Goal: Check status: Check status

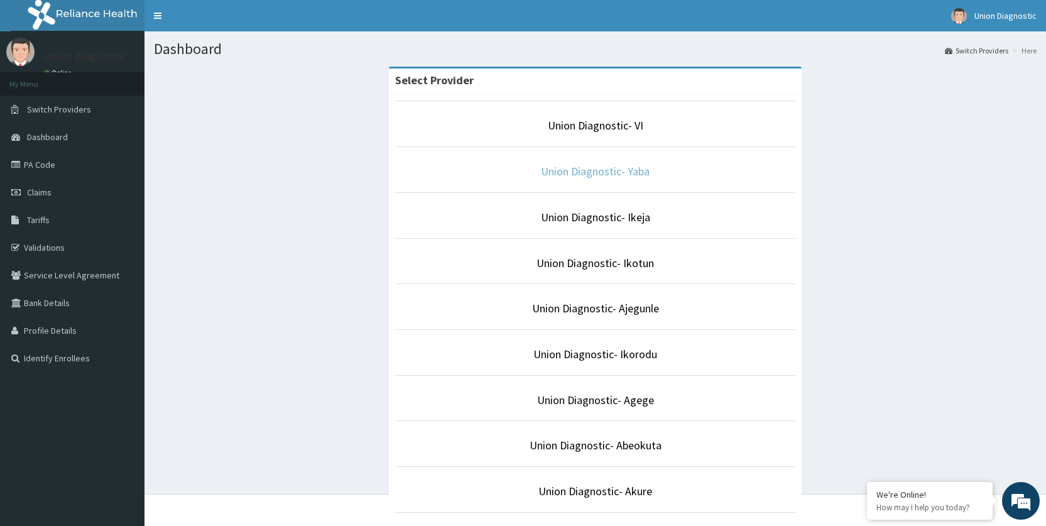
click at [617, 173] on link "Union Diagnostic- Yaba" at bounding box center [595, 171] width 109 height 14
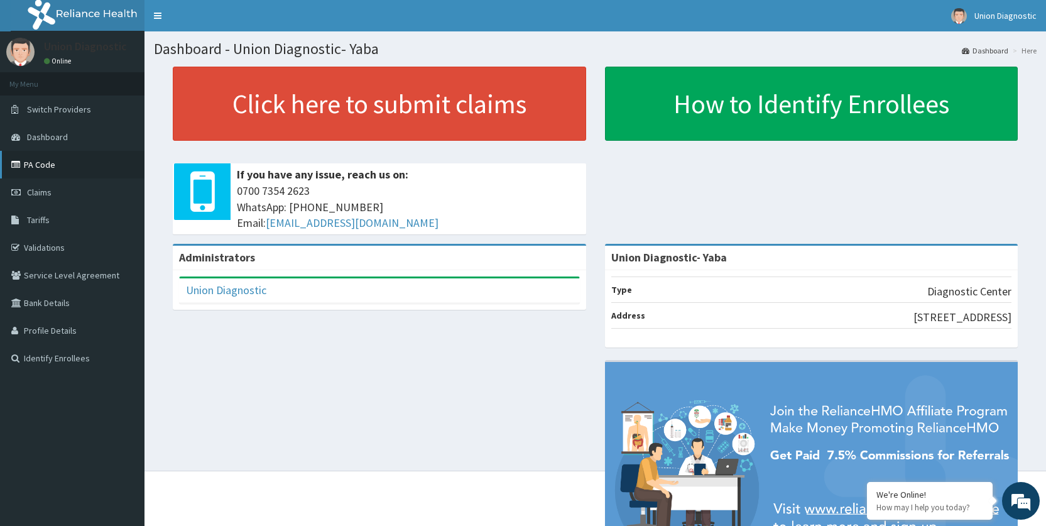
click at [53, 162] on link "PA Code" at bounding box center [72, 165] width 145 height 28
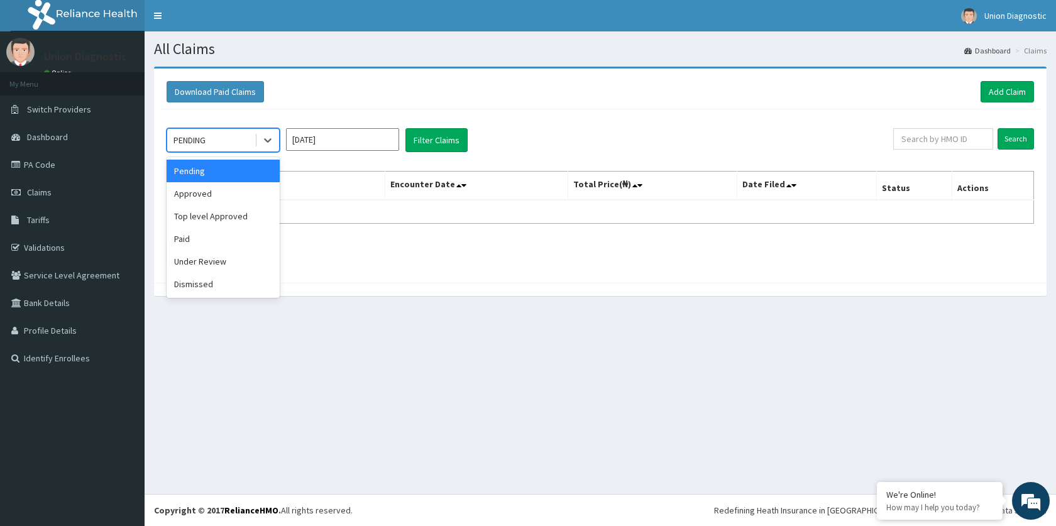
click at [236, 141] on div "PENDING" at bounding box center [210, 140] width 87 height 20
click at [205, 238] on div "Paid" at bounding box center [223, 238] width 113 height 23
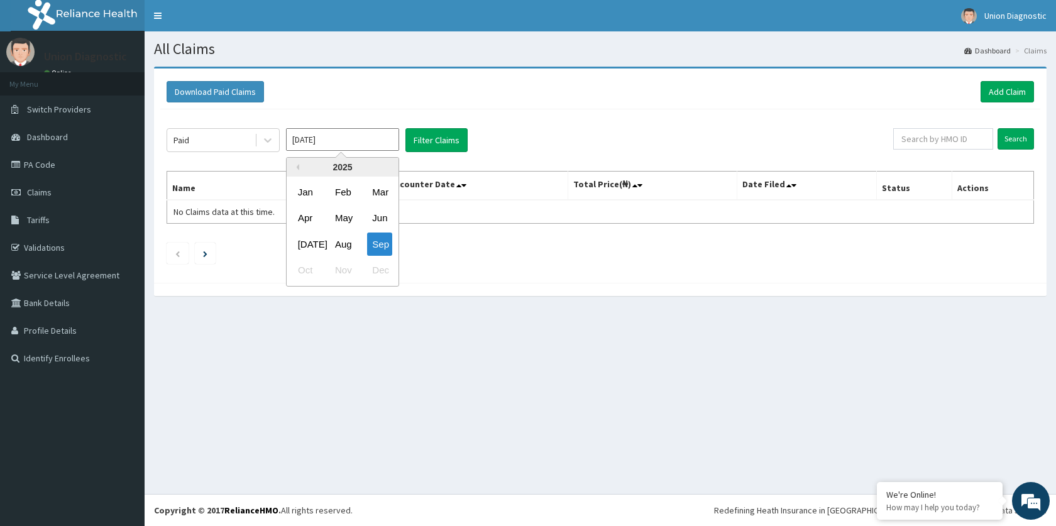
click at [356, 137] on input "Sep 2025" at bounding box center [342, 139] width 113 height 23
click at [388, 241] on div "Sep" at bounding box center [379, 244] width 25 height 23
click at [366, 143] on input "Sep 2025" at bounding box center [342, 139] width 113 height 23
click at [306, 191] on div "Jan" at bounding box center [305, 191] width 25 height 23
click at [420, 150] on button "Filter Claims" at bounding box center [436, 140] width 62 height 24
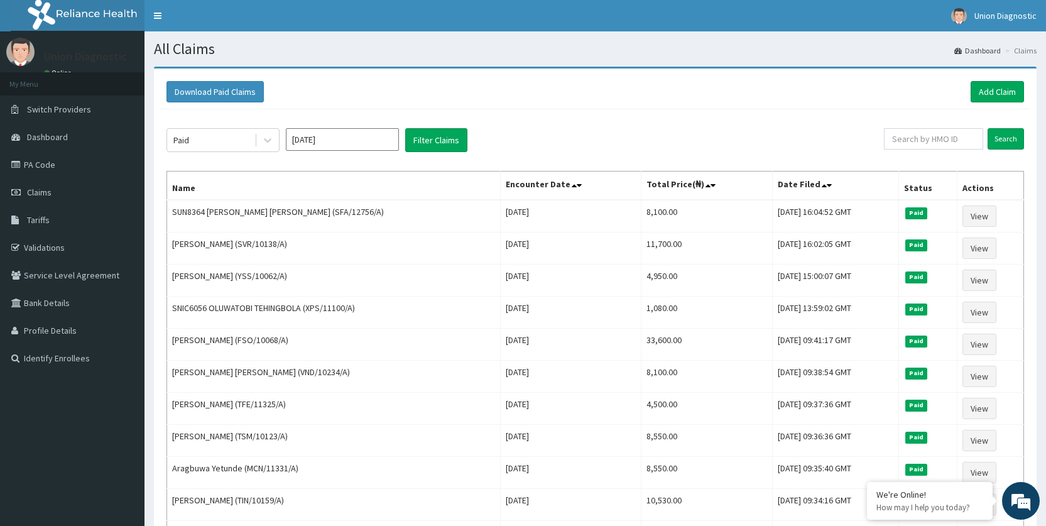
click at [362, 141] on input "Jan 2025" at bounding box center [342, 139] width 113 height 23
click at [211, 140] on div "Paid" at bounding box center [210, 140] width 87 height 20
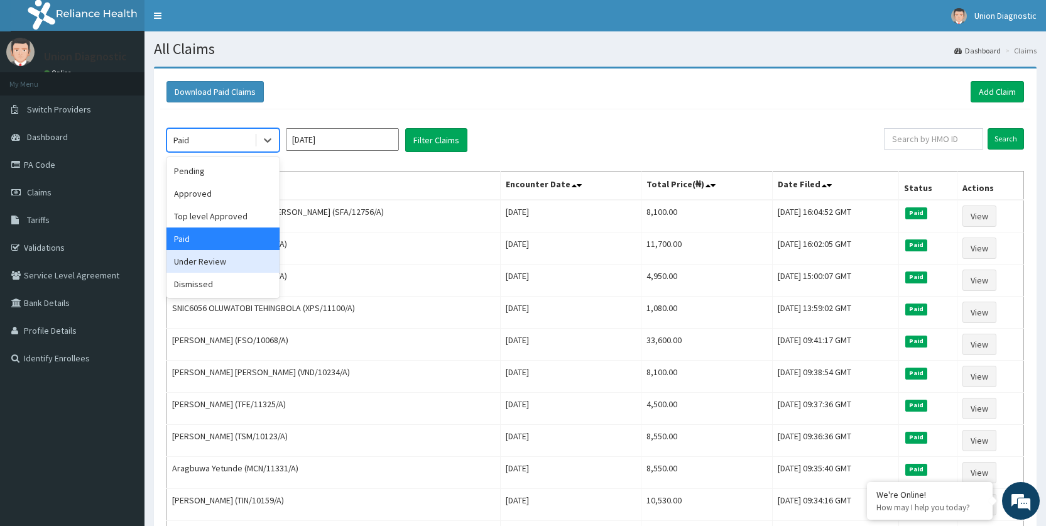
click at [202, 270] on div "Under Review" at bounding box center [223, 261] width 113 height 23
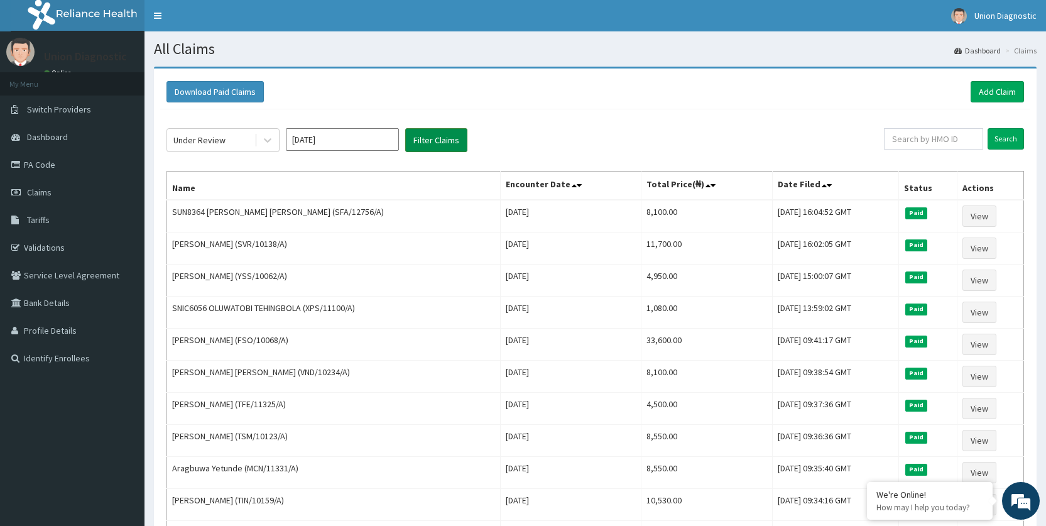
click at [440, 136] on button "Filter Claims" at bounding box center [436, 140] width 62 height 24
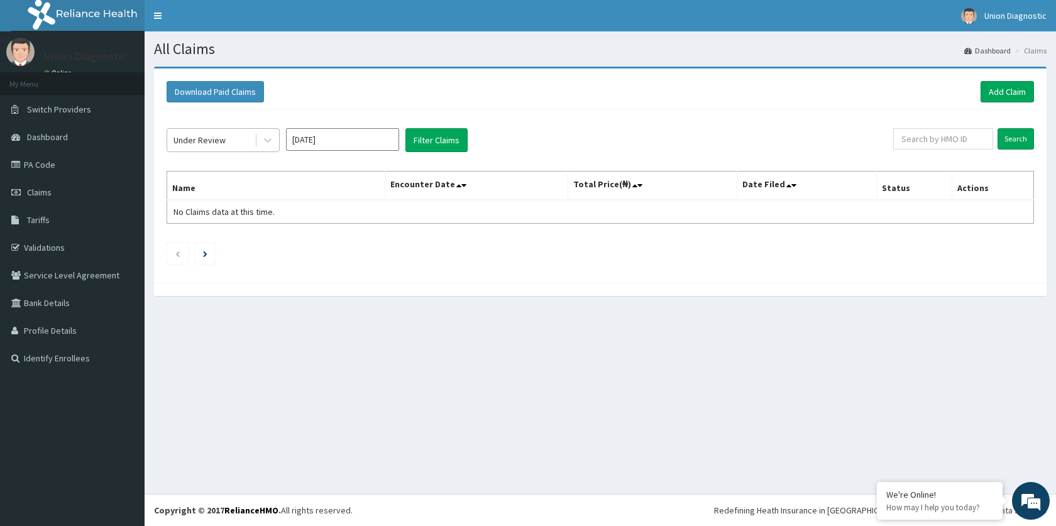
click at [251, 145] on div "Under Review" at bounding box center [210, 140] width 87 height 20
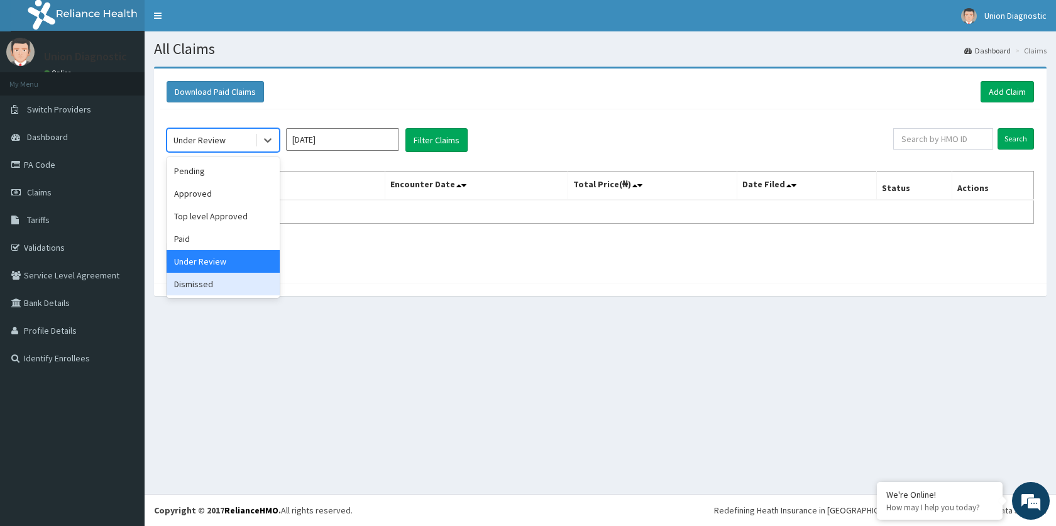
click at [219, 285] on div "Dismissed" at bounding box center [223, 284] width 113 height 23
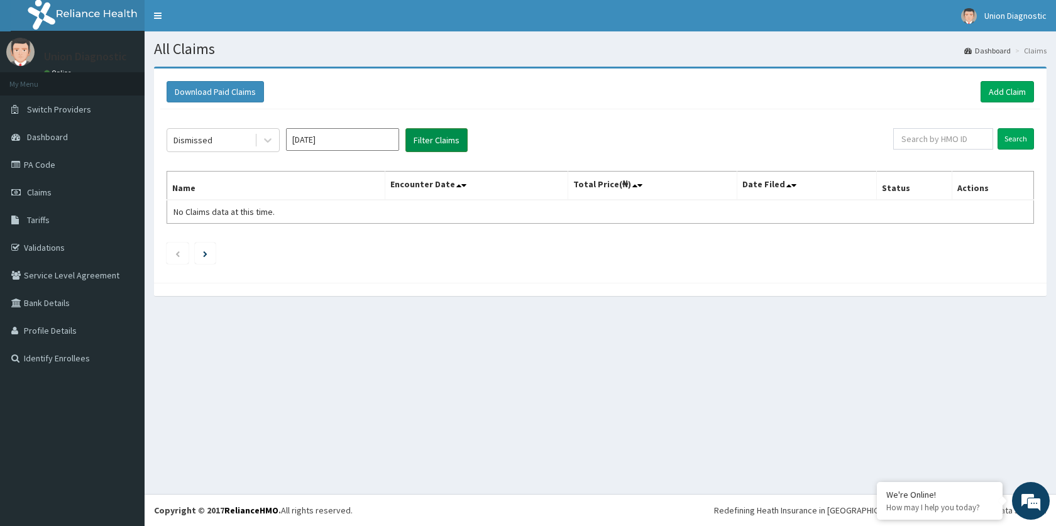
click at [446, 133] on button "Filter Claims" at bounding box center [436, 140] width 62 height 24
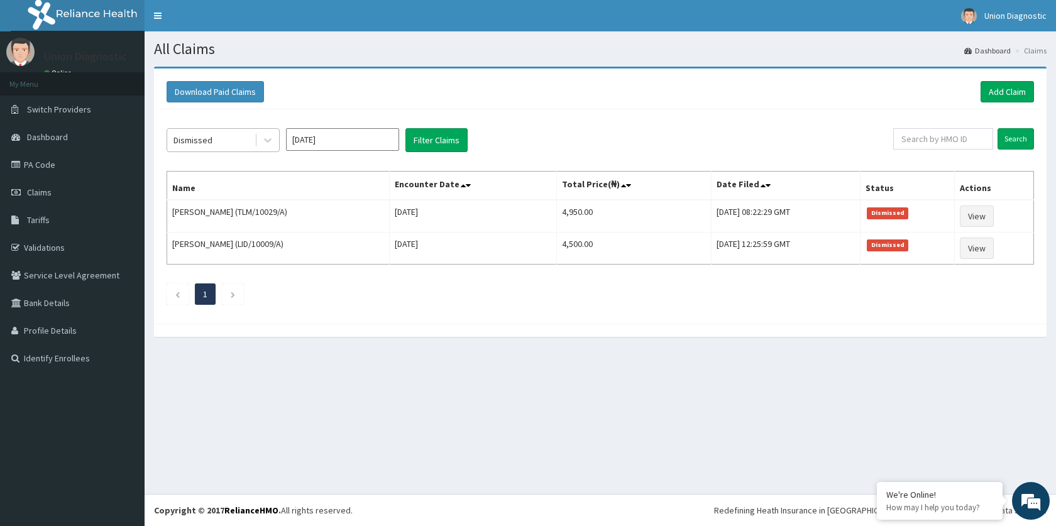
drag, startPoint x: 248, startPoint y: 131, endPoint x: 256, endPoint y: 139, distance: 10.7
click at [257, 139] on div "Dismissed" at bounding box center [223, 140] width 113 height 24
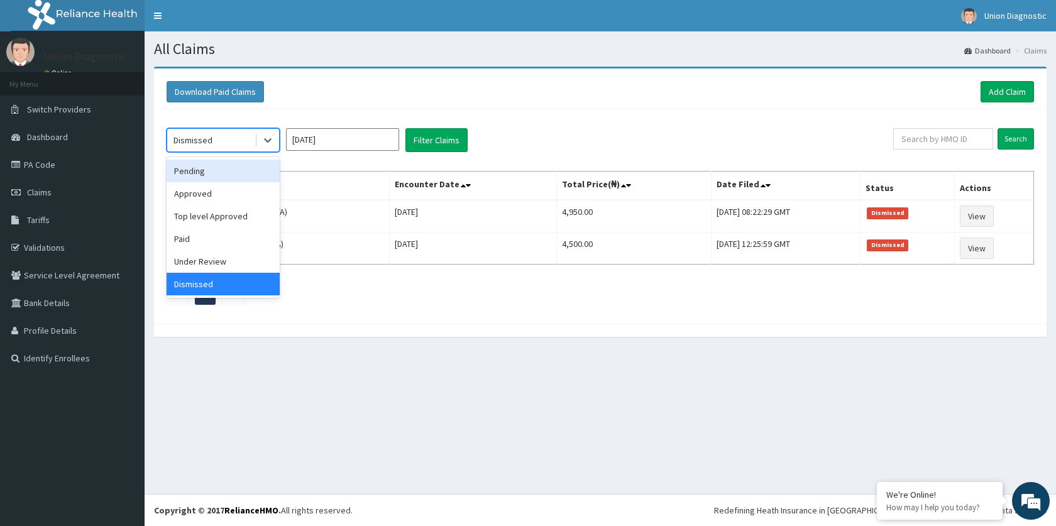
click at [219, 175] on div "Pending" at bounding box center [223, 171] width 113 height 23
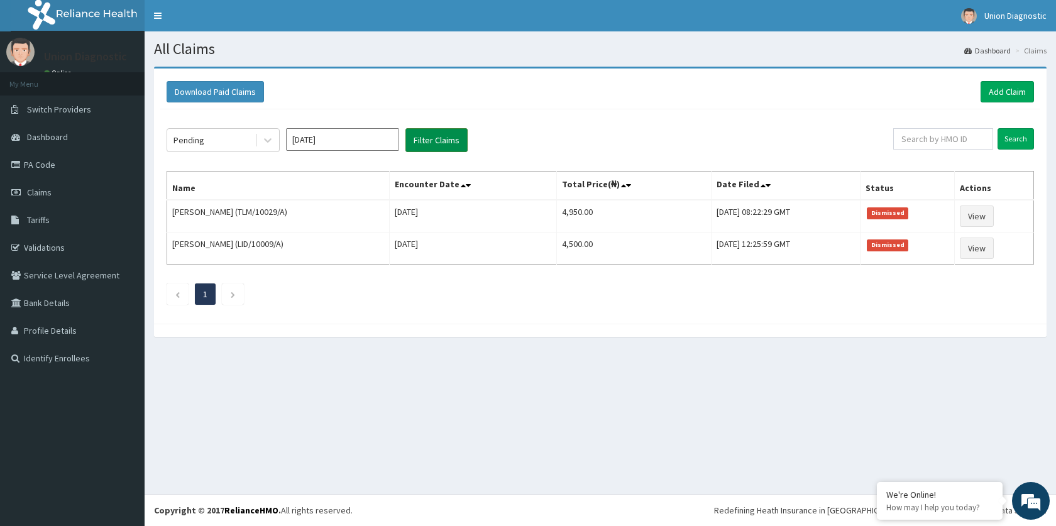
click at [450, 141] on button "Filter Claims" at bounding box center [436, 140] width 62 height 24
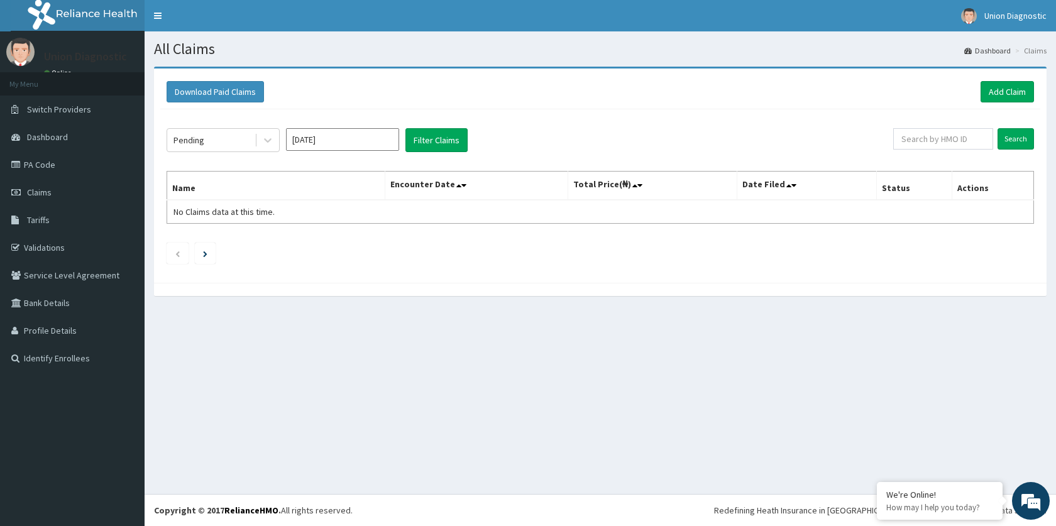
click at [371, 138] on input "Jan 2025" at bounding box center [342, 139] width 113 height 23
click at [354, 248] on div "Jul Aug Sep" at bounding box center [343, 244] width 112 height 26
click at [346, 243] on div "Aug" at bounding box center [342, 244] width 25 height 23
type input "Aug 2025"
click at [422, 140] on button "Filter Claims" at bounding box center [436, 140] width 62 height 24
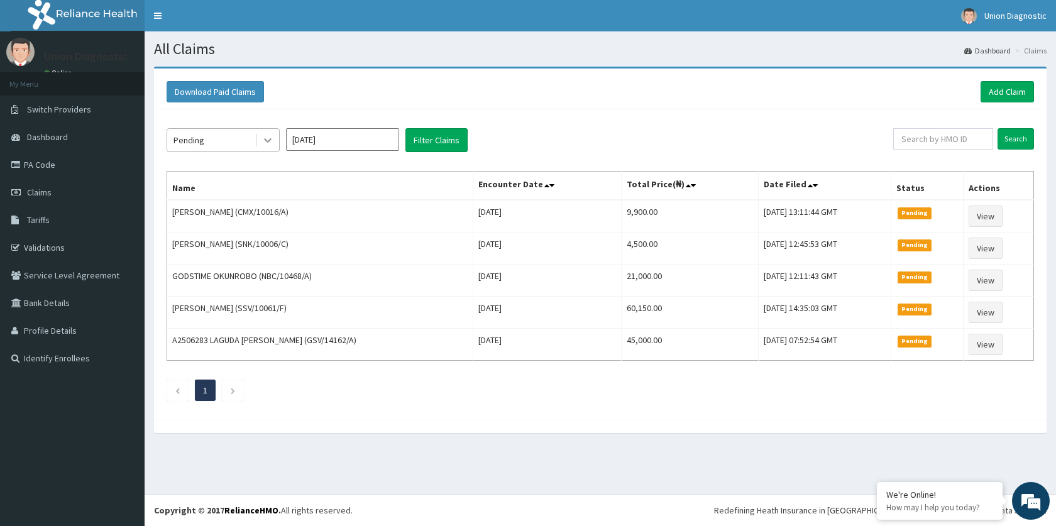
click at [256, 140] on div at bounding box center [267, 140] width 23 height 23
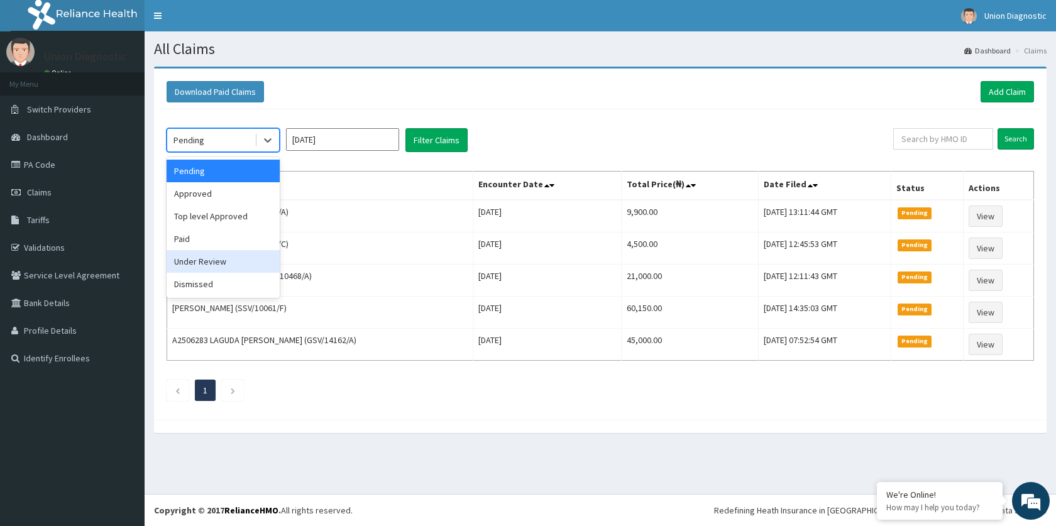
click at [214, 263] on div "Under Review" at bounding box center [223, 261] width 113 height 23
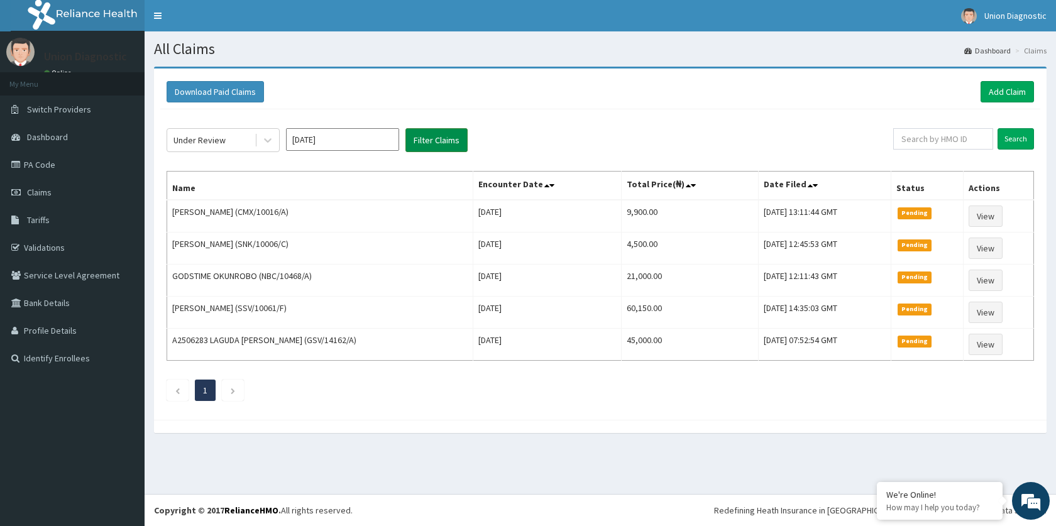
click at [459, 140] on button "Filter Claims" at bounding box center [436, 140] width 62 height 24
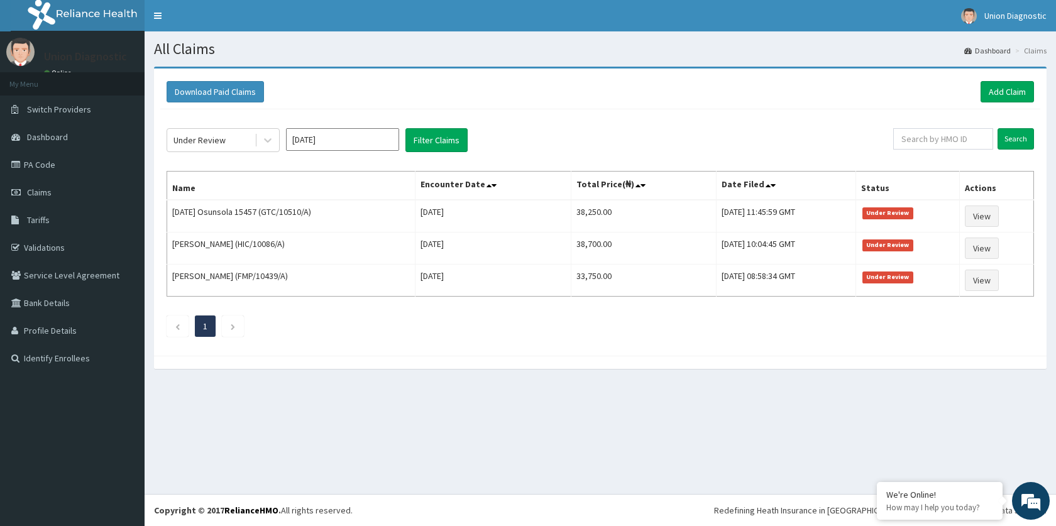
click at [320, 141] on input "Aug 2025" at bounding box center [342, 139] width 113 height 23
click at [376, 143] on input "Aug 2025" at bounding box center [342, 139] width 113 height 23
click at [207, 139] on div "Under Review" at bounding box center [199, 140] width 52 height 13
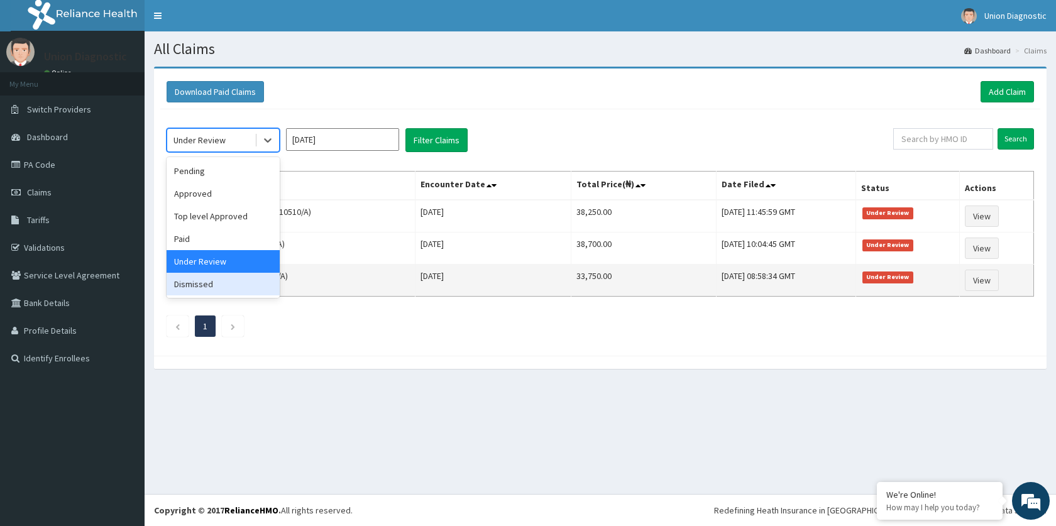
click at [219, 290] on div "Dismissed" at bounding box center [223, 284] width 113 height 23
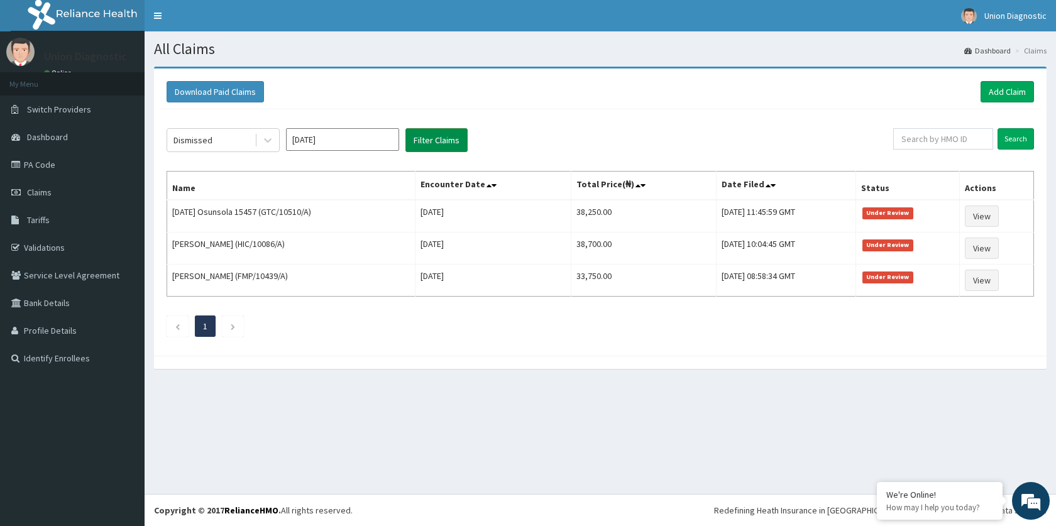
click at [422, 143] on button "Filter Claims" at bounding box center [436, 140] width 62 height 24
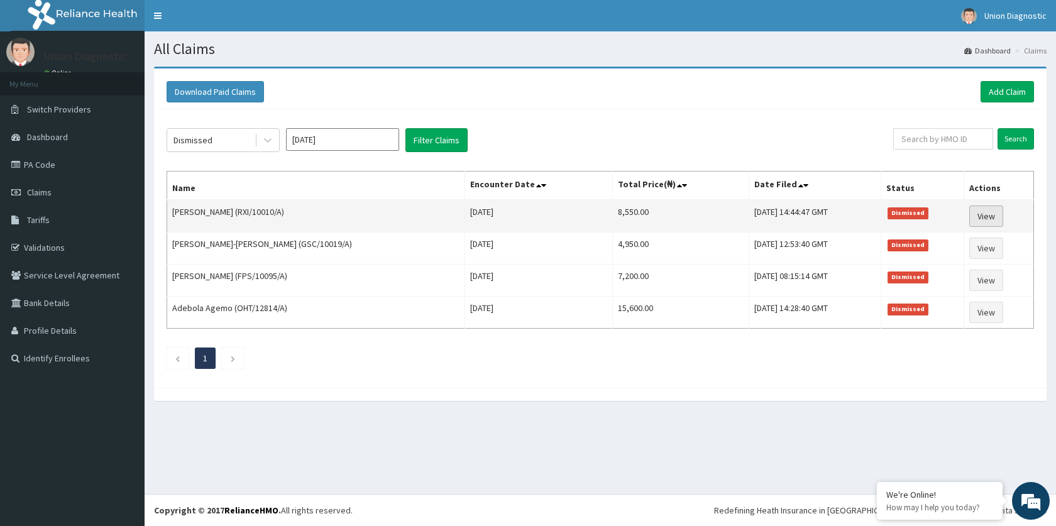
click at [987, 212] on link "View" at bounding box center [986, 215] width 34 height 21
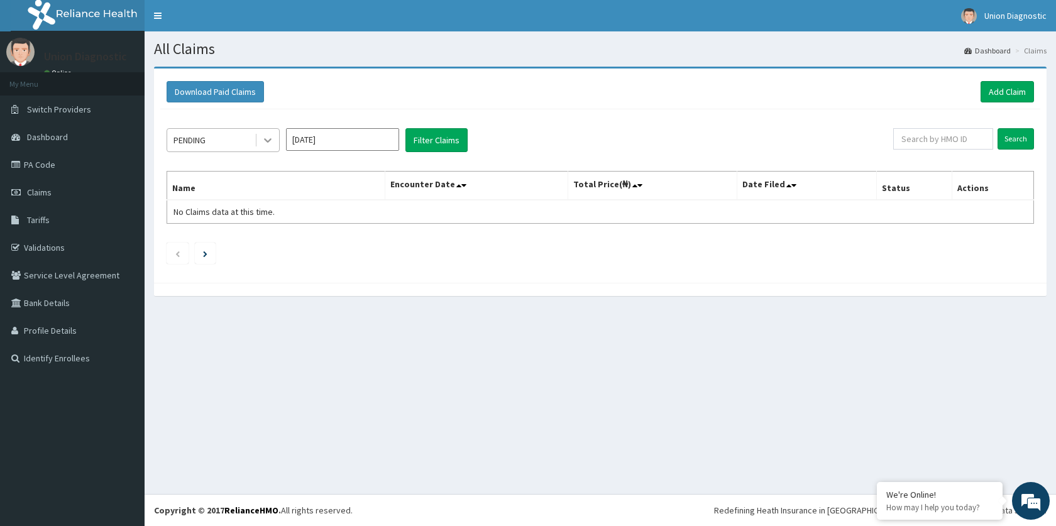
click at [265, 139] on icon at bounding box center [268, 141] width 8 height 4
click at [335, 138] on input "Sep 2025" at bounding box center [342, 139] width 113 height 23
click at [327, 141] on input "Sep 2025" at bounding box center [342, 139] width 113 height 23
click at [259, 138] on div at bounding box center [267, 140] width 23 height 23
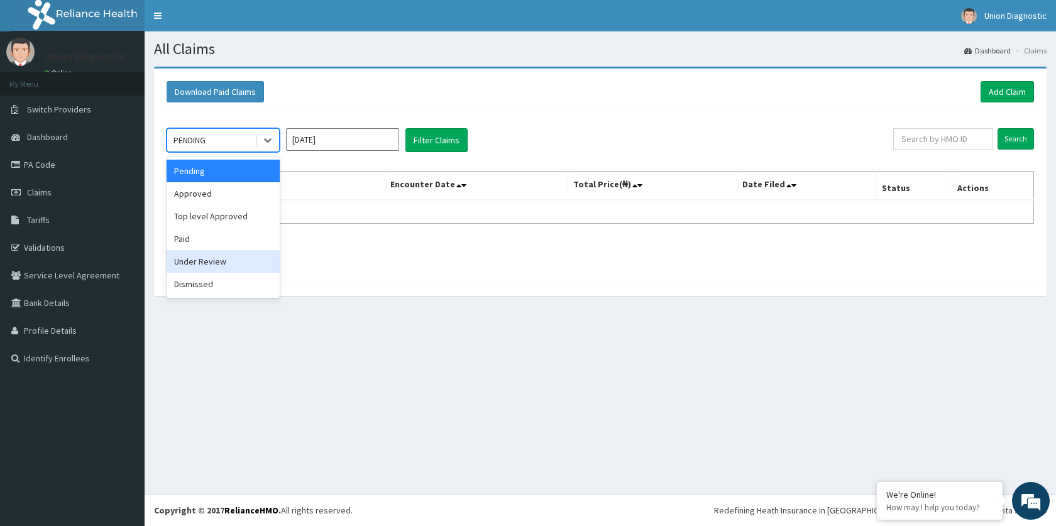
click at [365, 138] on input "Sep 2025" at bounding box center [342, 139] width 113 height 23
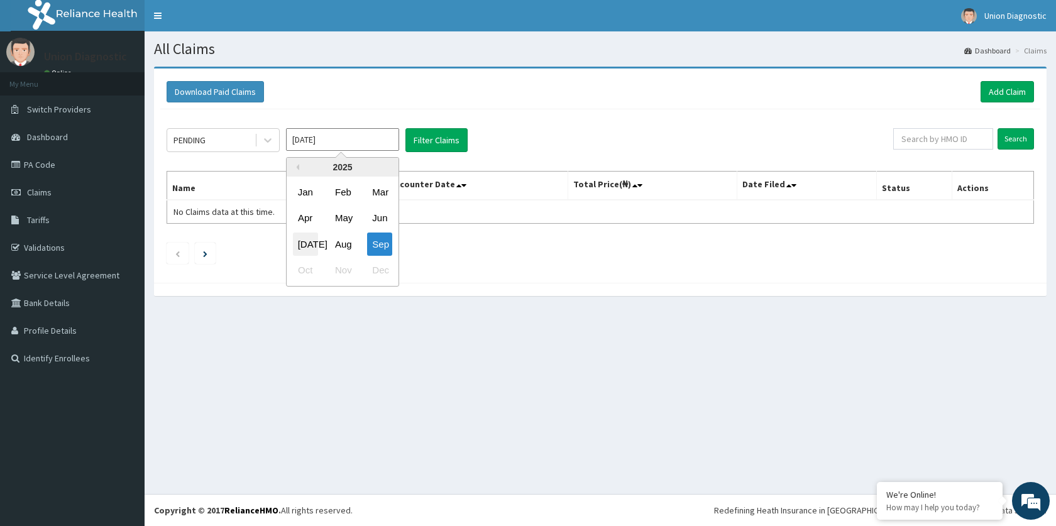
click at [308, 238] on div "Jul" at bounding box center [305, 244] width 25 height 23
click at [261, 145] on div at bounding box center [267, 140] width 23 height 23
click at [458, 147] on button "Filter Claims" at bounding box center [436, 140] width 62 height 24
click at [460, 141] on button "Filter Claims" at bounding box center [436, 140] width 62 height 24
click at [281, 134] on div "PENDING Jul 2025 Filter Claims" at bounding box center [530, 140] width 726 height 24
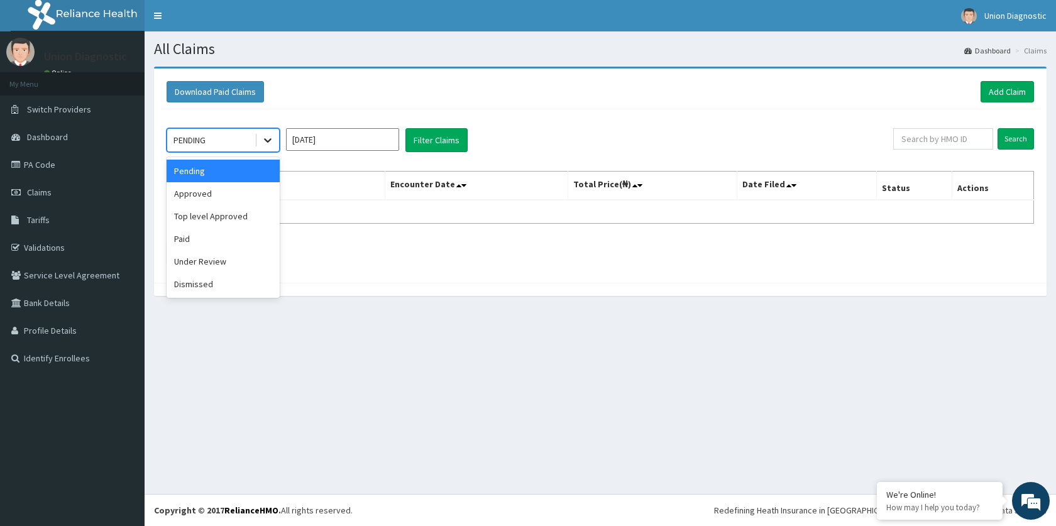
click at [268, 141] on icon at bounding box center [268, 141] width 8 height 4
click at [208, 270] on div "Under Review" at bounding box center [223, 261] width 113 height 23
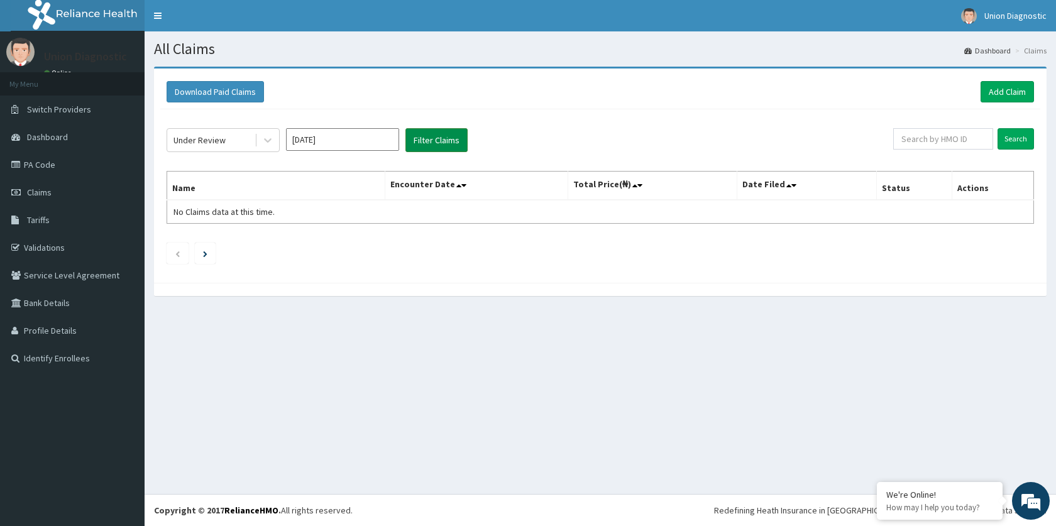
click at [438, 133] on button "Filter Claims" at bounding box center [436, 140] width 62 height 24
click at [437, 133] on button "Filter Claims" at bounding box center [436, 140] width 62 height 24
click at [435, 133] on button "Filter Claims" at bounding box center [436, 140] width 62 height 24
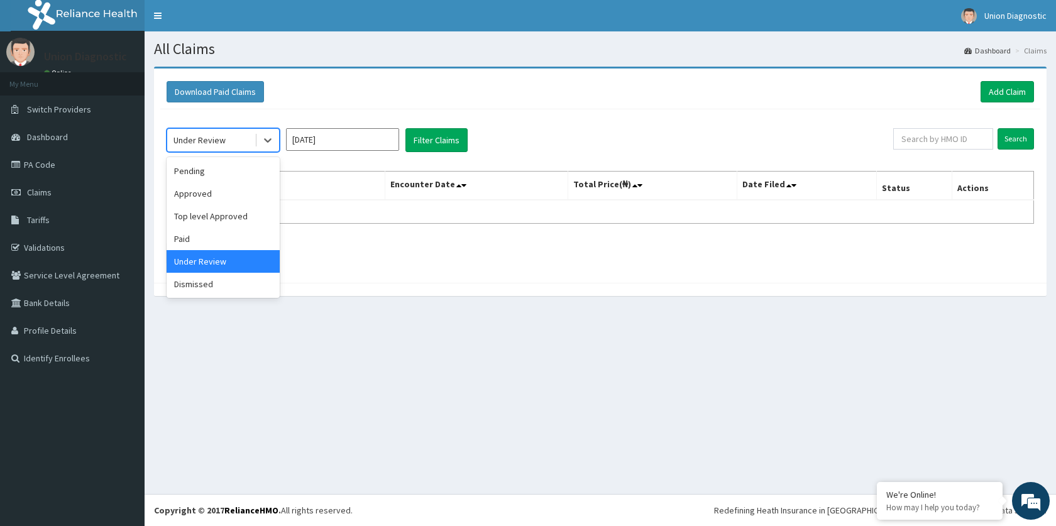
click at [231, 138] on div "Under Review" at bounding box center [210, 140] width 87 height 20
click at [197, 241] on div "Paid" at bounding box center [223, 238] width 113 height 23
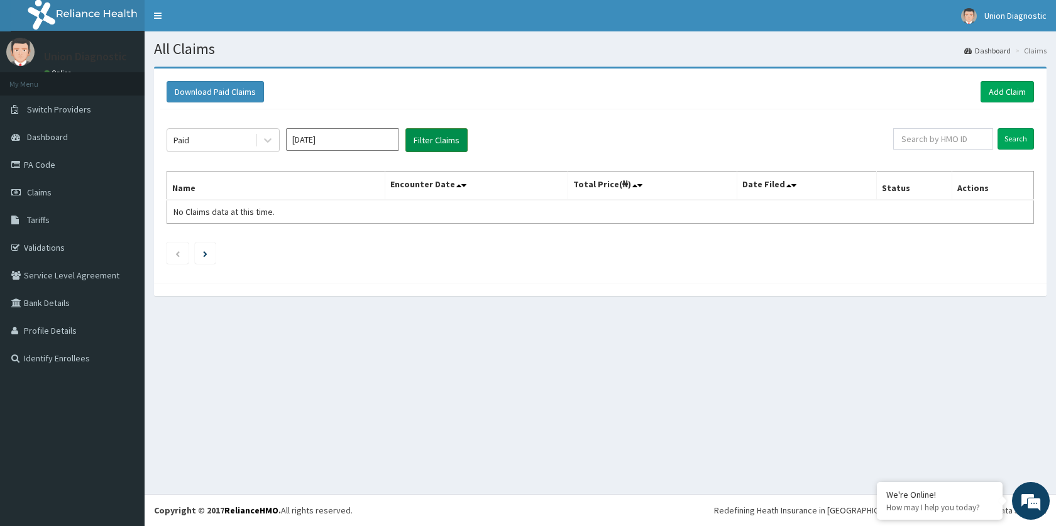
click at [425, 137] on button "Filter Claims" at bounding box center [436, 140] width 62 height 24
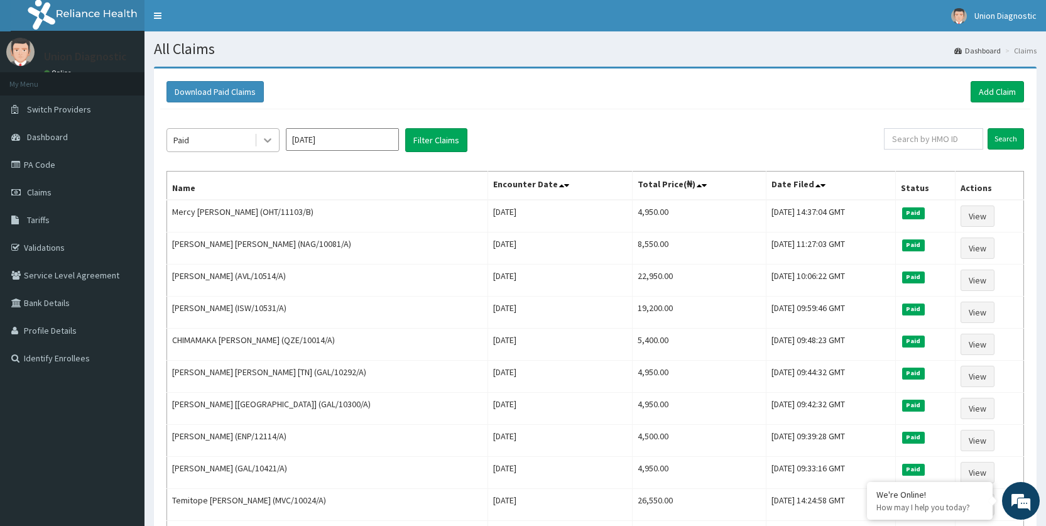
click at [277, 140] on div at bounding box center [267, 140] width 23 height 23
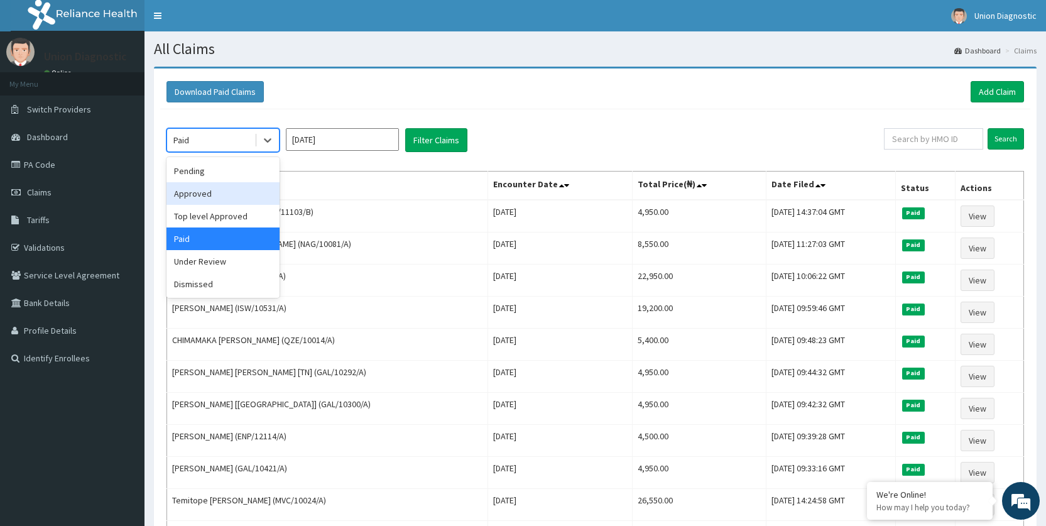
click at [365, 134] on input "Jul 2025" at bounding box center [342, 139] width 113 height 23
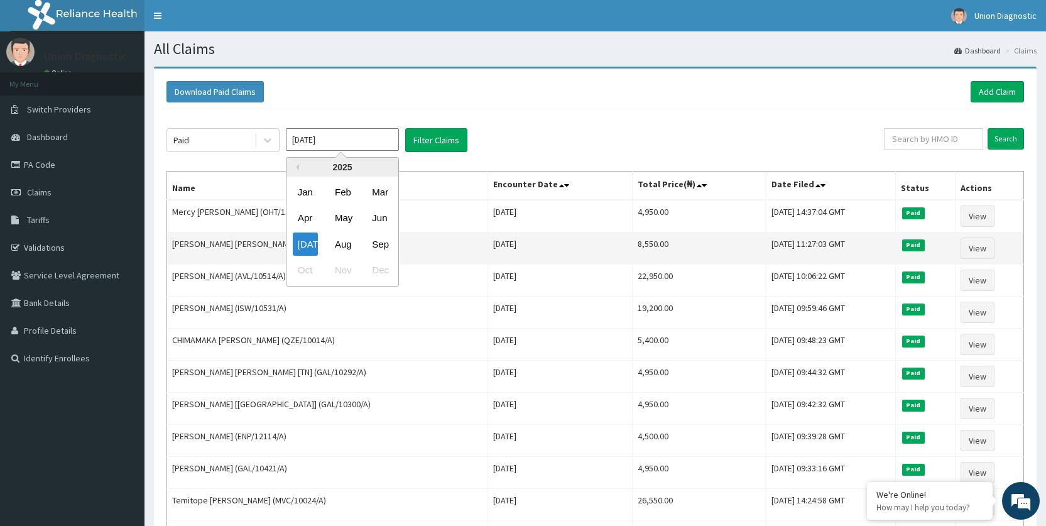
click at [371, 242] on div "Sep" at bounding box center [379, 244] width 25 height 23
type input "Sep 2025"
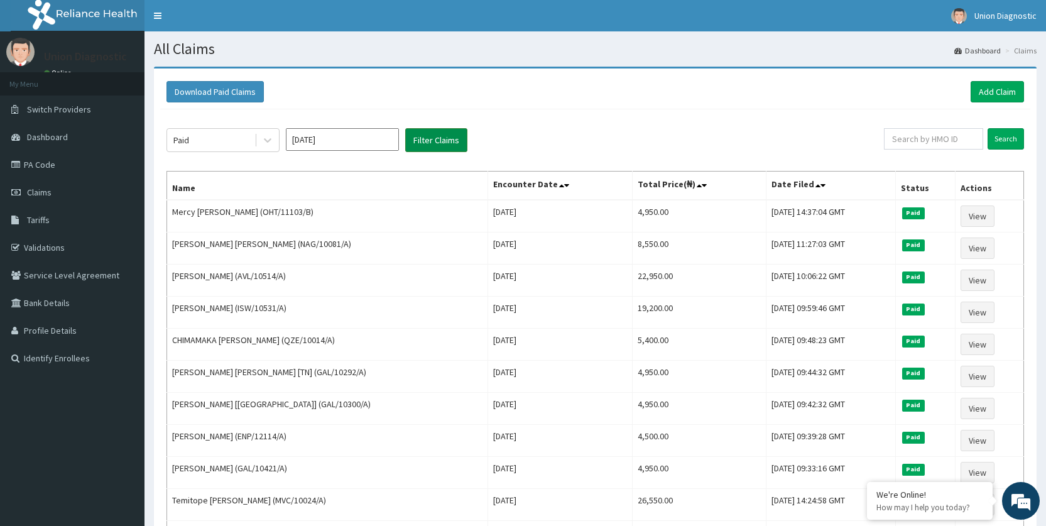
click at [461, 144] on button "Filter Claims" at bounding box center [436, 140] width 62 height 24
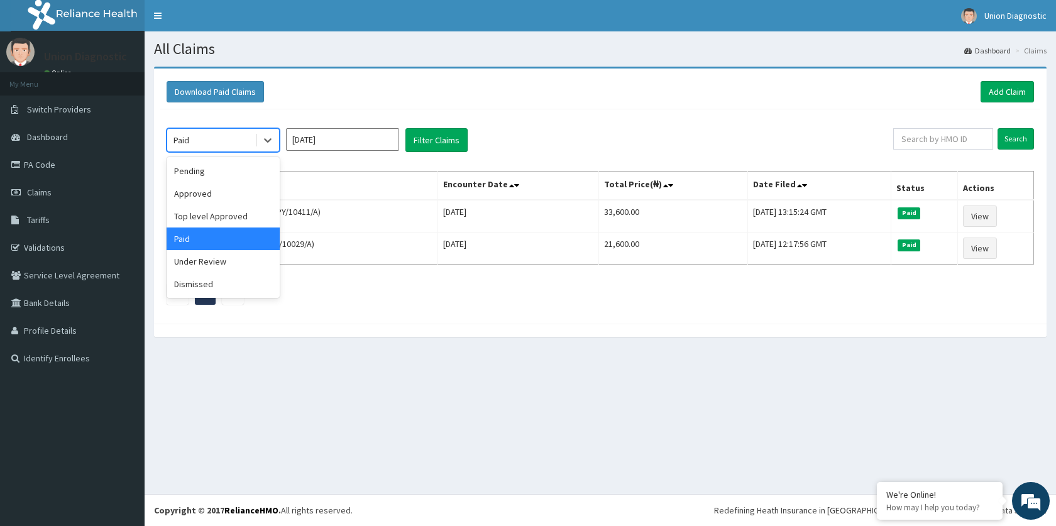
click at [243, 138] on div "Paid" at bounding box center [210, 140] width 87 height 20
click at [209, 285] on div "Dismissed" at bounding box center [223, 284] width 113 height 23
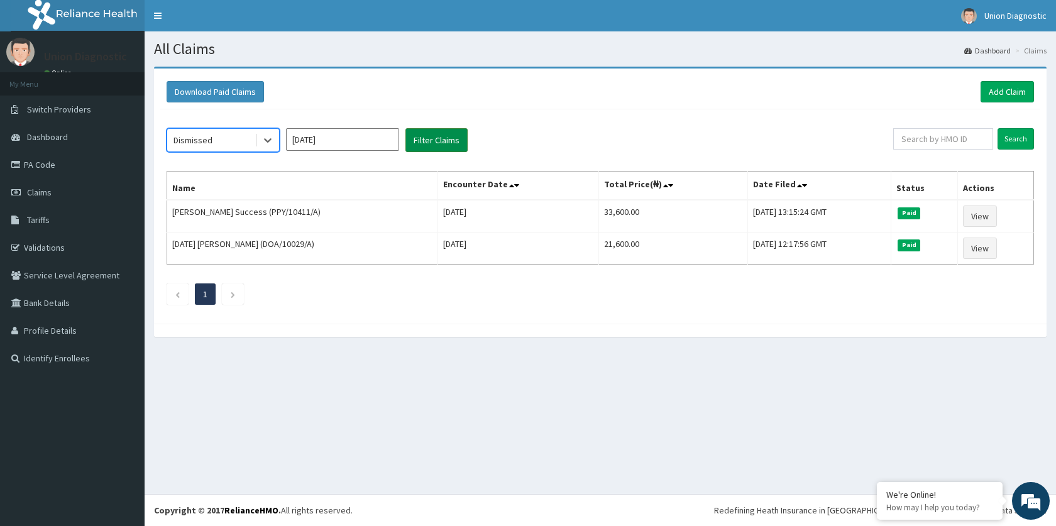
click at [417, 142] on button "Filter Claims" at bounding box center [436, 140] width 62 height 24
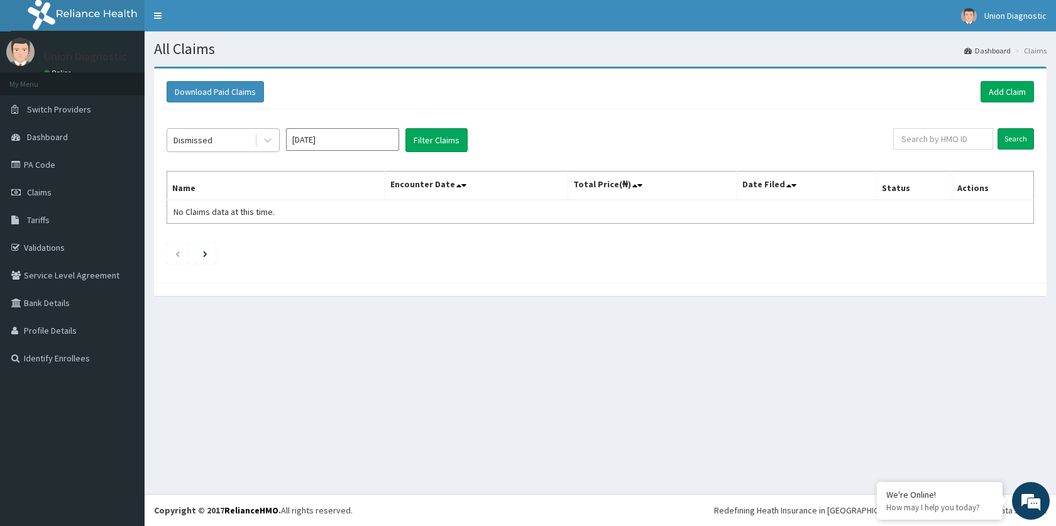
click at [219, 134] on div "Dismissed" at bounding box center [210, 140] width 87 height 20
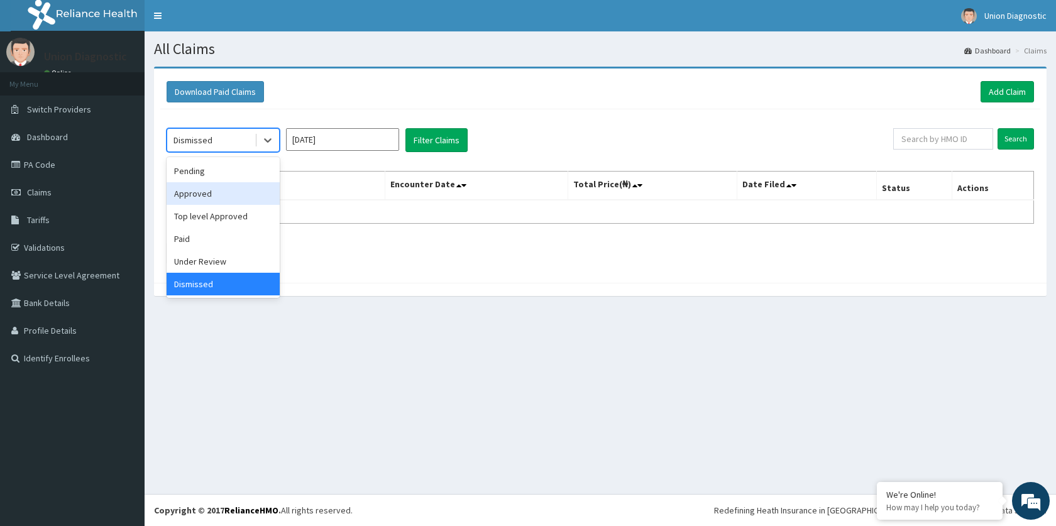
click at [216, 192] on div "Approved" at bounding box center [223, 193] width 113 height 23
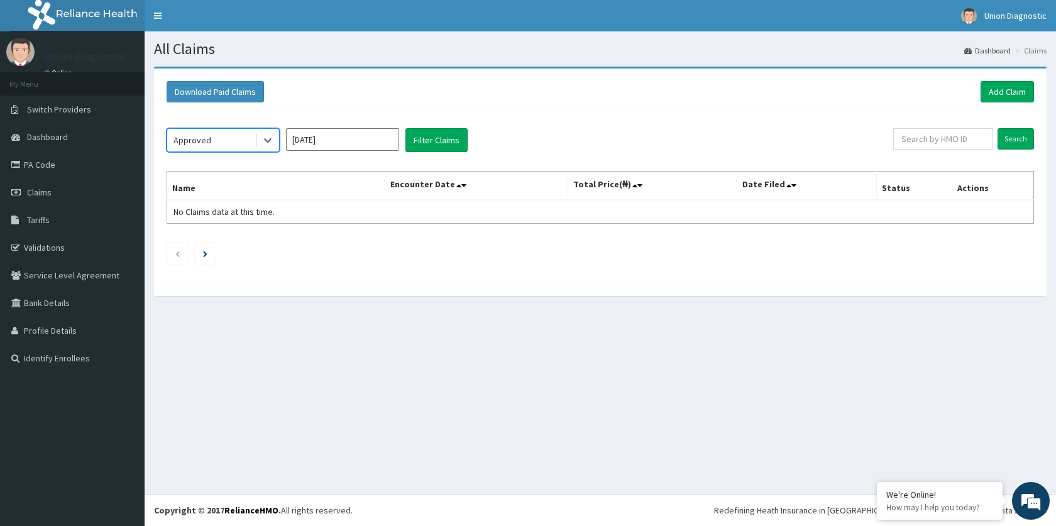
drag, startPoint x: 182, startPoint y: 139, endPoint x: 201, endPoint y: 153, distance: 23.4
click at [182, 140] on div "Approved" at bounding box center [192, 140] width 38 height 13
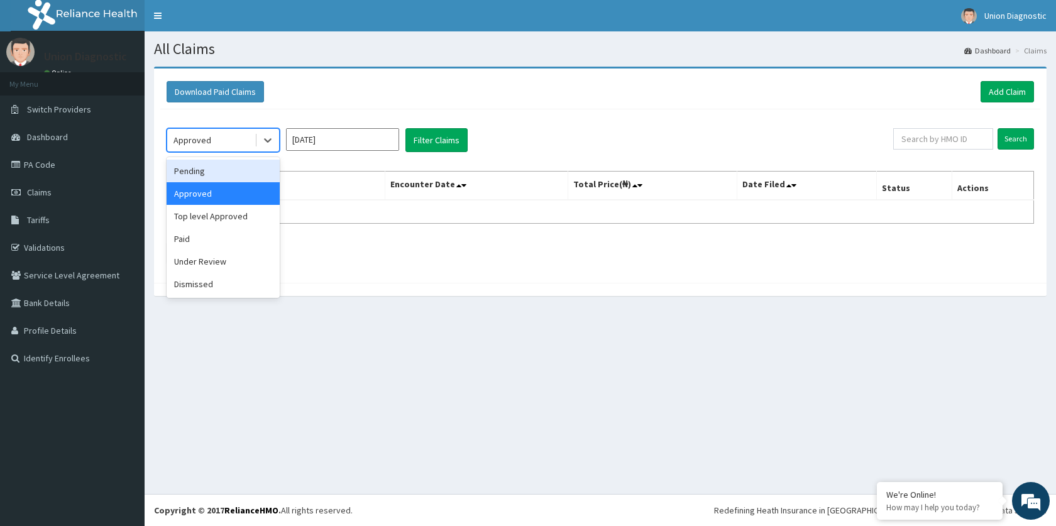
click at [202, 168] on div "Pending" at bounding box center [223, 171] width 113 height 23
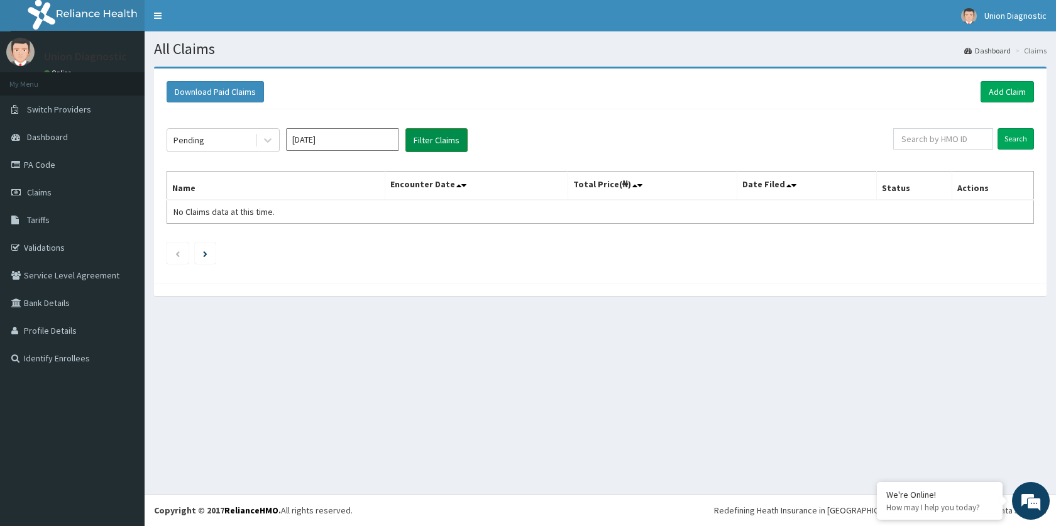
click at [424, 143] on button "Filter Claims" at bounding box center [436, 140] width 62 height 24
click at [54, 221] on link "Tariffs" at bounding box center [72, 220] width 145 height 28
